Goal: Check status: Check status

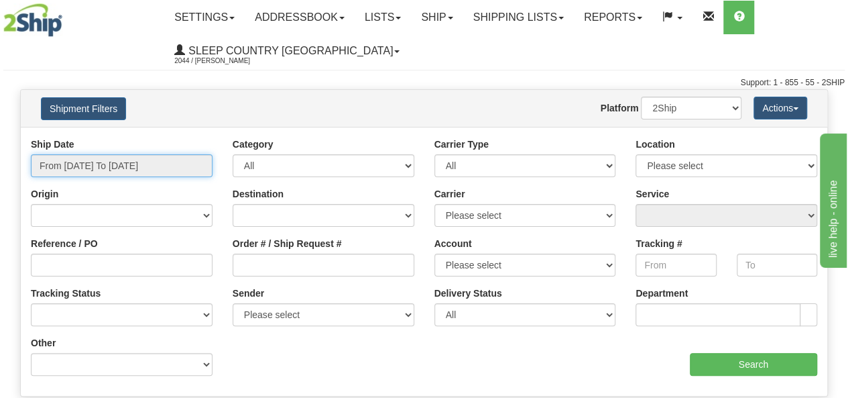
click at [127, 160] on input "From [DATE] To [DATE]" at bounding box center [122, 165] width 182 height 23
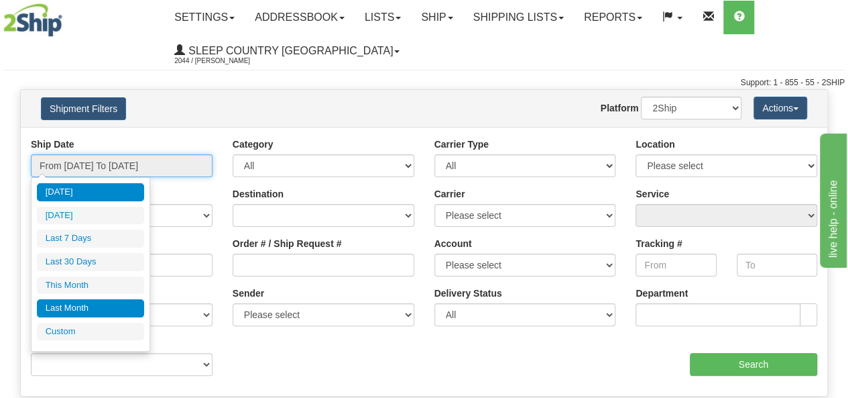
type input "[DATE]"
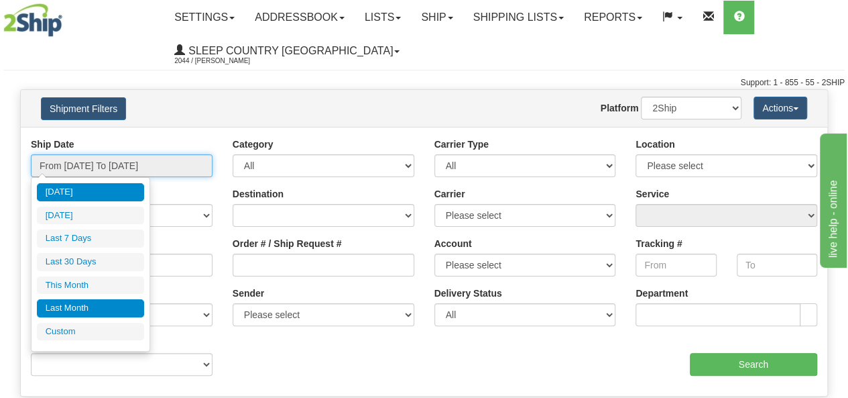
type input "[DATE]"
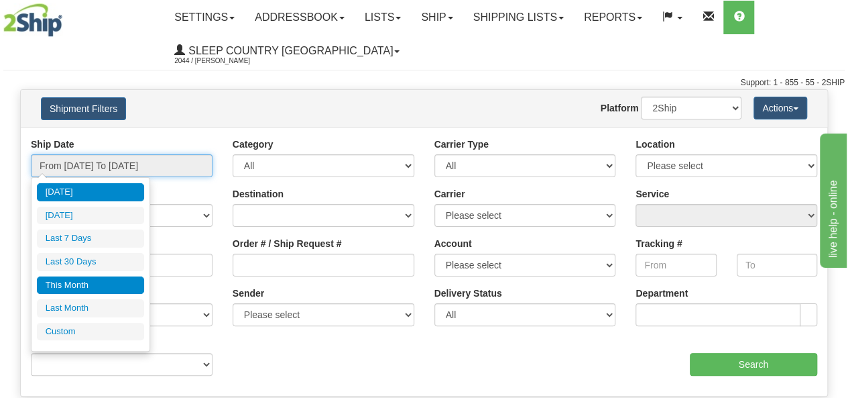
type input "[DATE]"
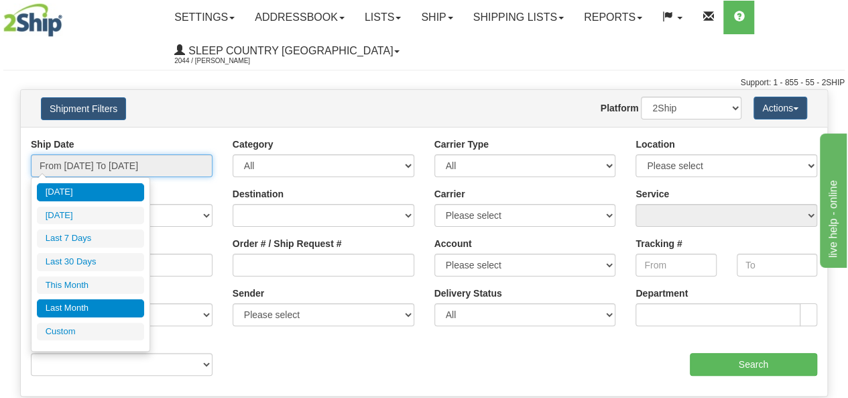
type input "[DATE]"
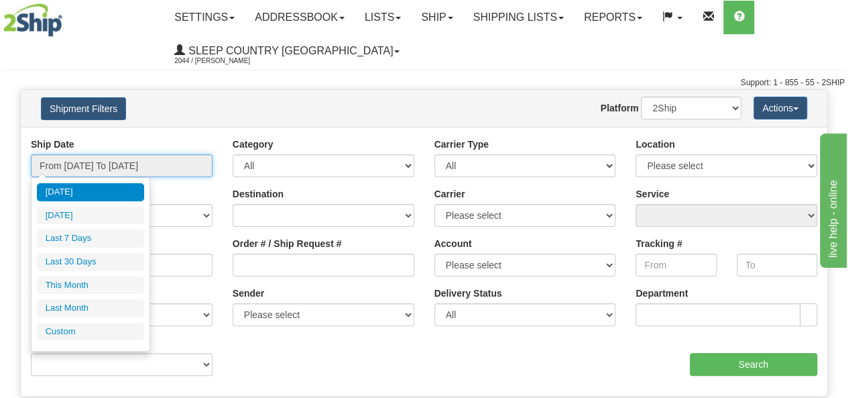
type input "[DATE]"
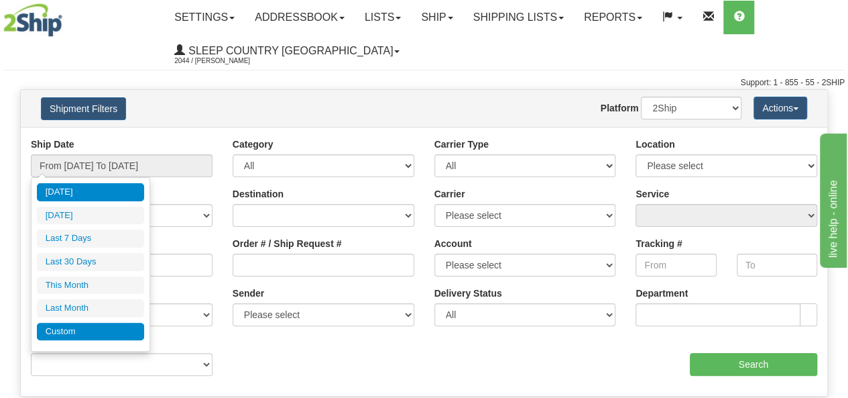
click at [105, 324] on li "Custom" at bounding box center [90, 332] width 107 height 18
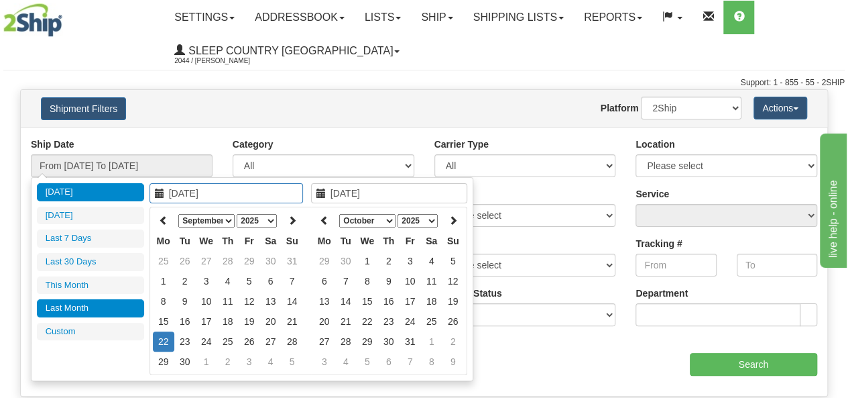
type input "[DATE]"
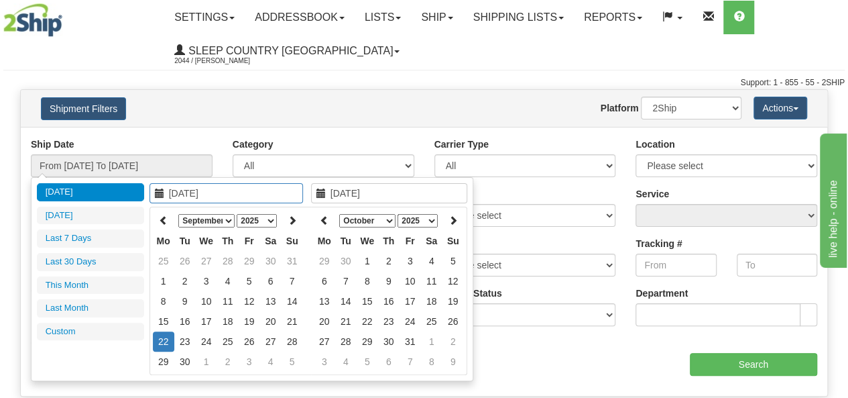
type input "[DATE]"
click at [161, 215] on icon at bounding box center [163, 219] width 9 height 9
click at [163, 218] on icon at bounding box center [163, 219] width 9 height 9
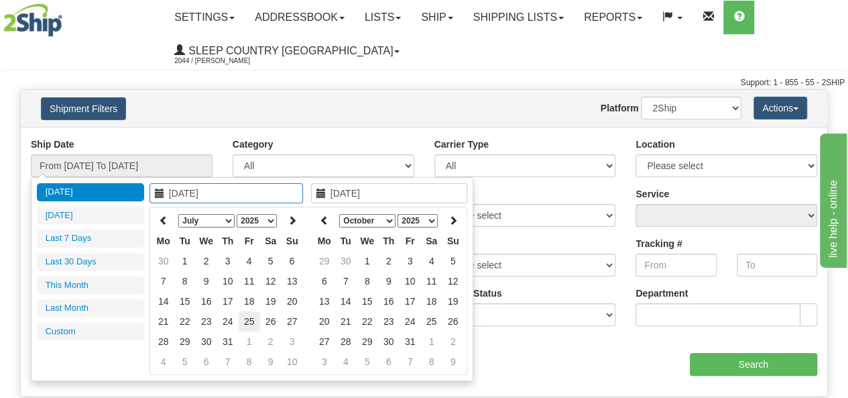
type input "[DATE]"
click at [248, 317] on td "25" at bounding box center [249, 321] width 21 height 20
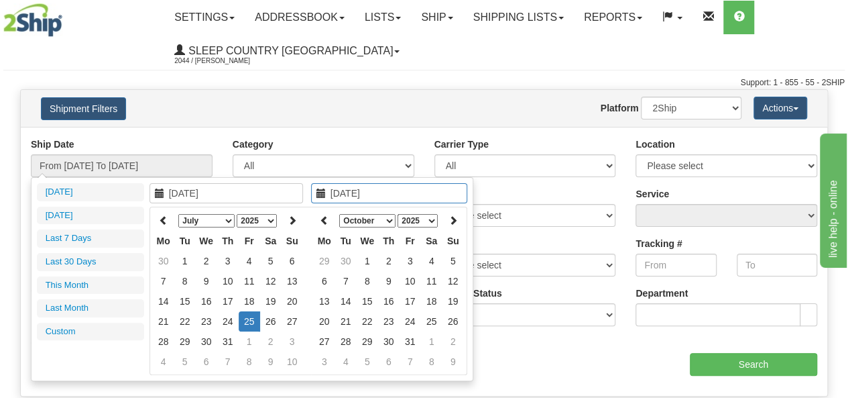
type input "[DATE]"
click at [248, 316] on td "25" at bounding box center [249, 321] width 21 height 20
type input "From [DATE] To [DATE]"
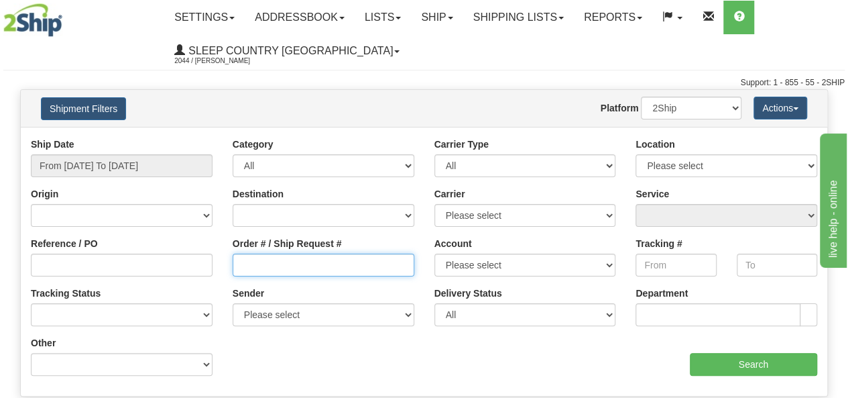
click at [364, 268] on input "Order # / Ship Request #" at bounding box center [324, 264] width 182 height 23
type input "1049591"
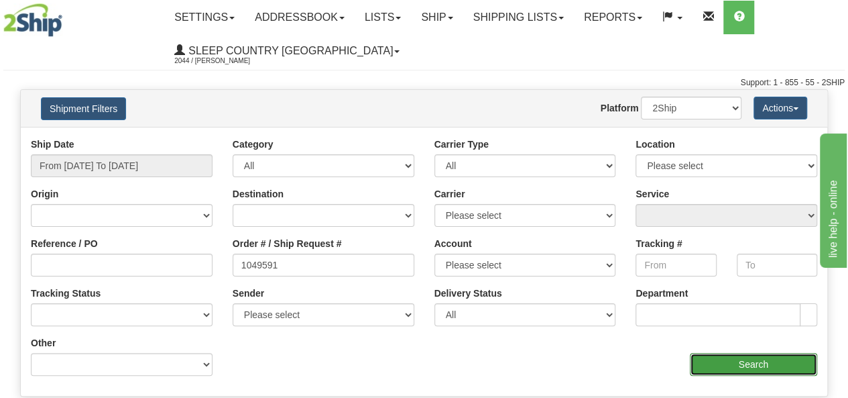
click at [755, 366] on input "Search" at bounding box center [754, 364] width 128 height 23
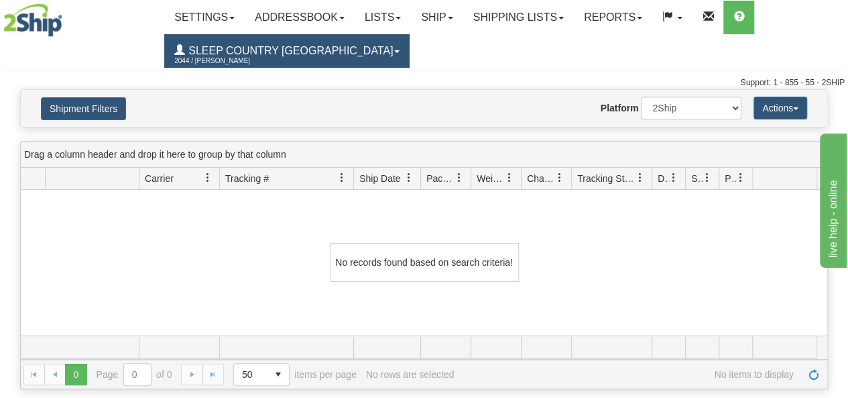
click at [221, 64] on span "2044 / [PERSON_NAME]" at bounding box center [224, 60] width 101 height 13
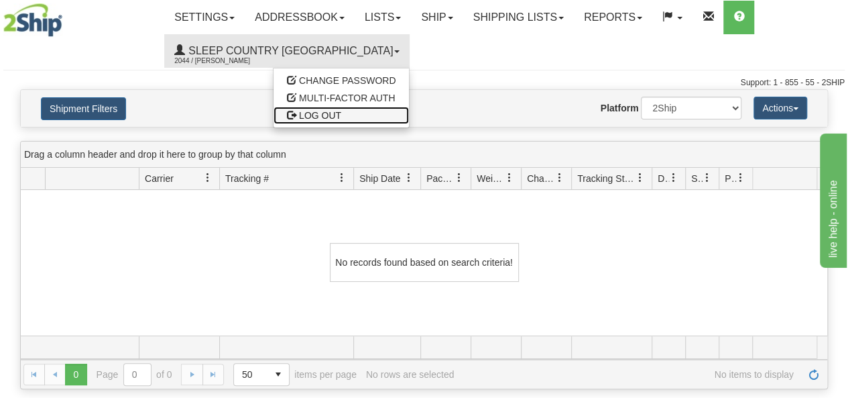
click at [274, 108] on link "LOG OUT" at bounding box center [341, 115] width 135 height 17
